Goal: Navigation & Orientation: Go to known website

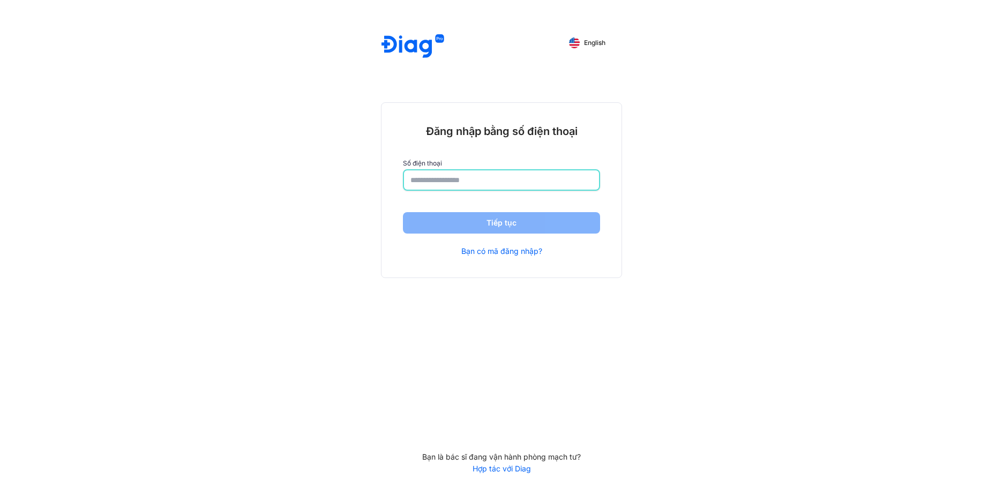
click at [448, 182] on input "number" at bounding box center [501, 179] width 182 height 19
type input "**********"
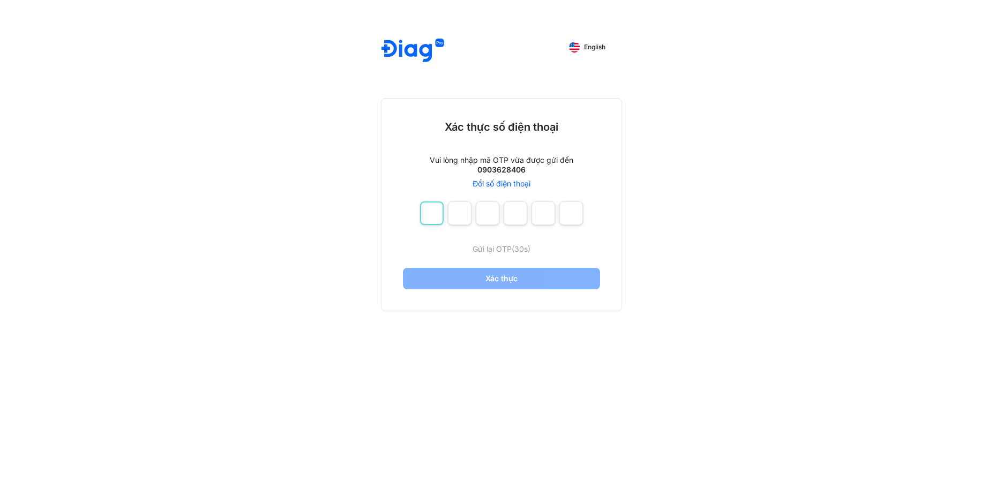
click at [429, 213] on input "number" at bounding box center [432, 213] width 24 height 24
type input "*"
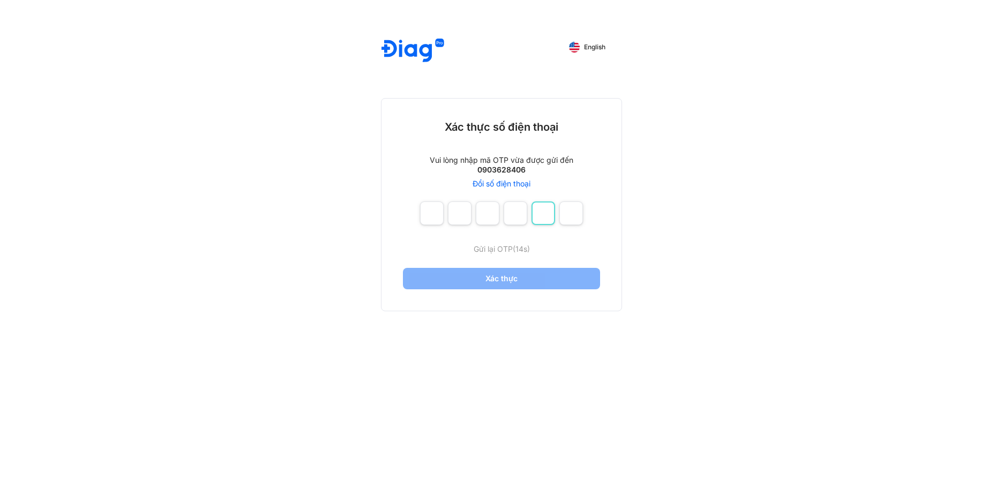
type input "*"
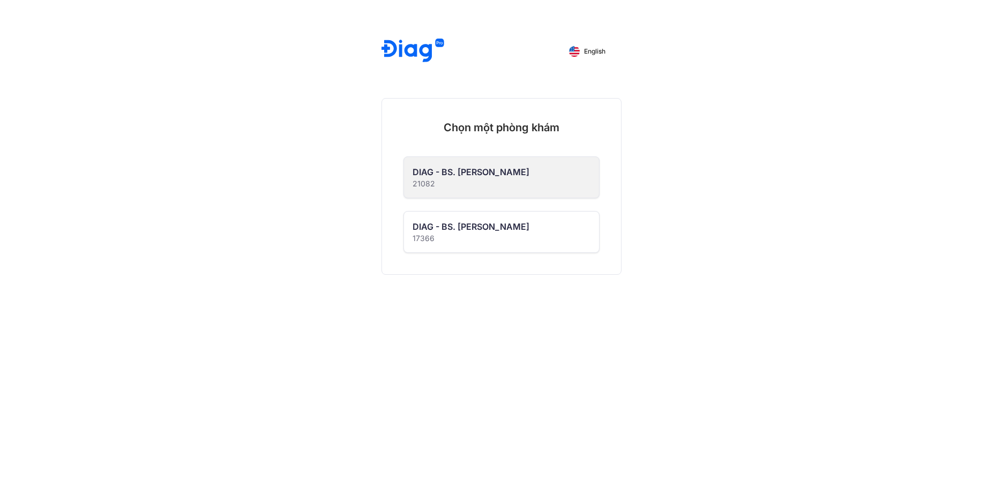
click at [461, 168] on div "DIAG - BS. [PERSON_NAME]" at bounding box center [470, 172] width 117 height 13
